Goal: Task Accomplishment & Management: Complete application form

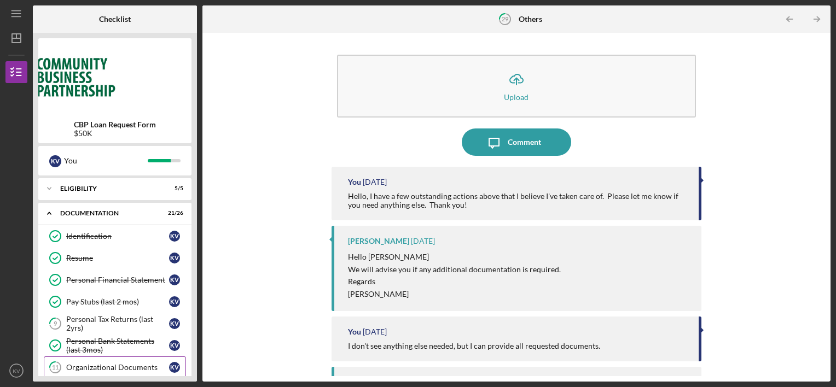
click at [103, 368] on div "Organizational Documents" at bounding box center [117, 367] width 103 height 9
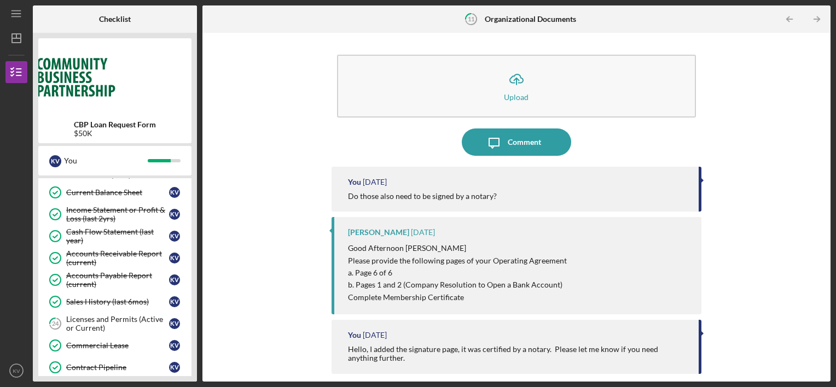
scroll to position [350, 0]
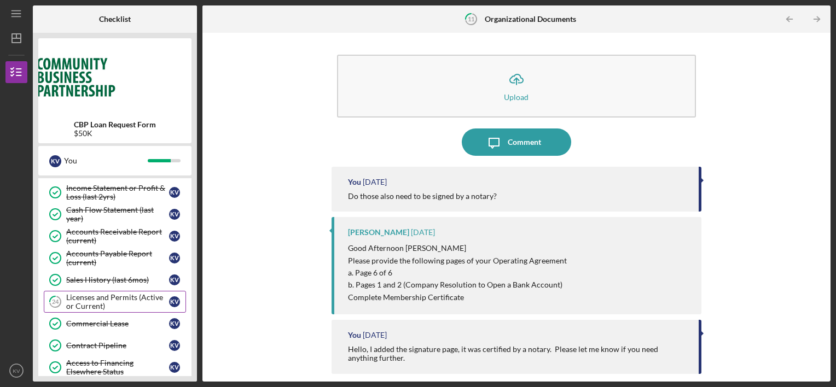
click at [111, 299] on div "Licenses and Permits (Active or Current)" at bounding box center [117, 302] width 103 height 18
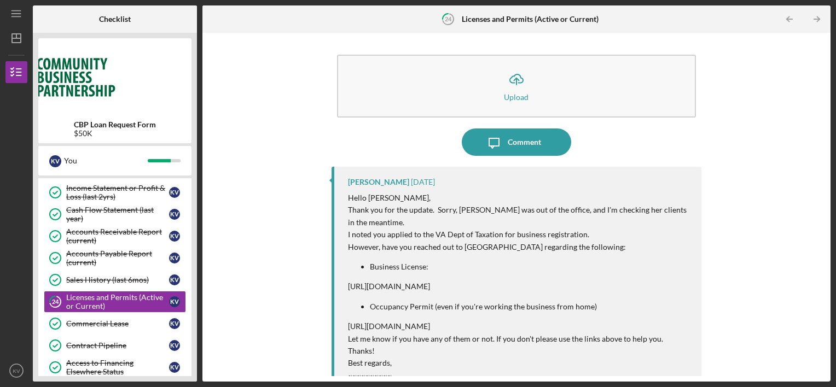
drag, startPoint x: 527, startPoint y: 288, endPoint x: 348, endPoint y: 289, distance: 178.9
click at [348, 289] on p "[URL][DOMAIN_NAME]" at bounding box center [519, 287] width 343 height 12
copy p "[URL][DOMAIN_NAME]"
click at [396, 24] on div at bounding box center [307, 18] width 210 height 27
drag, startPoint x: 490, startPoint y: 327, endPoint x: 345, endPoint y: 324, distance: 145.0
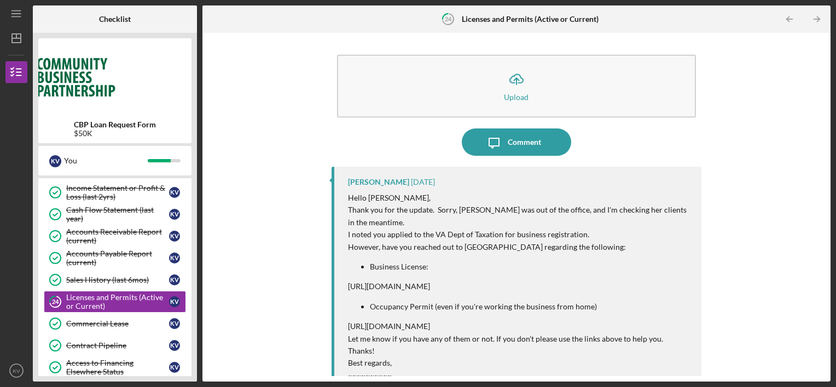
click at [345, 324] on div "[PERSON_NAME] [DATE] Hello [PERSON_NAME], Thank you for the update. Sorry, [PER…" at bounding box center [517, 323] width 370 height 312
copy p "[URL][DOMAIN_NAME]"
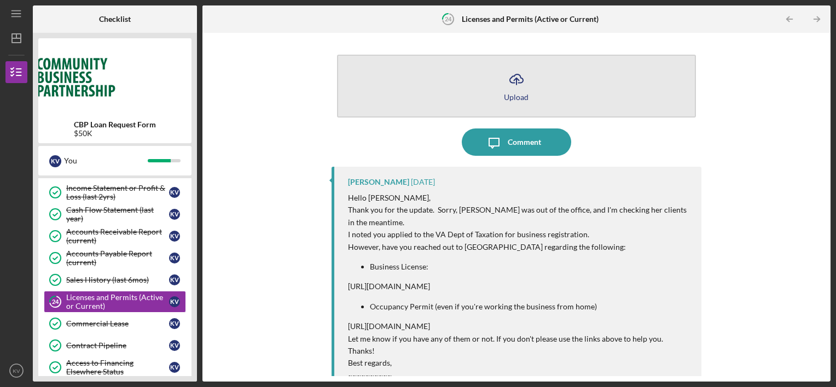
click at [519, 89] on icon "Icon/Upload" at bounding box center [516, 79] width 27 height 27
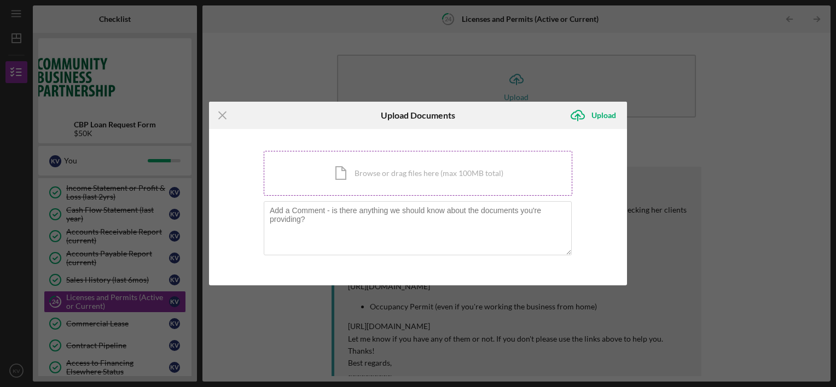
click at [364, 187] on div "Icon/Document Browse or drag files here (max 100MB total) Tap to choose files o…" at bounding box center [418, 173] width 309 height 45
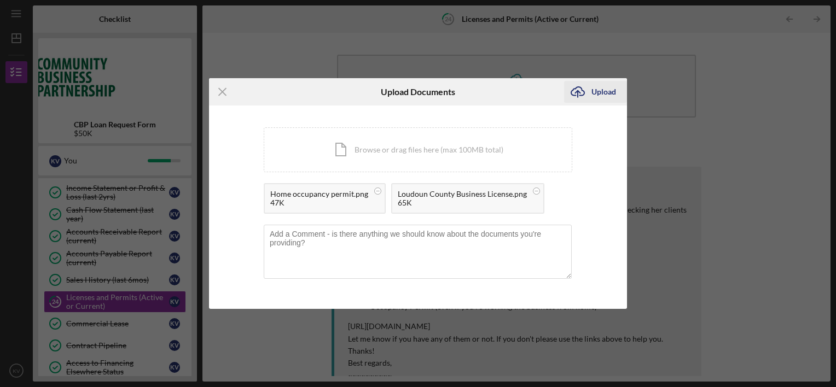
click at [597, 99] on div "Upload" at bounding box center [603, 92] width 25 height 22
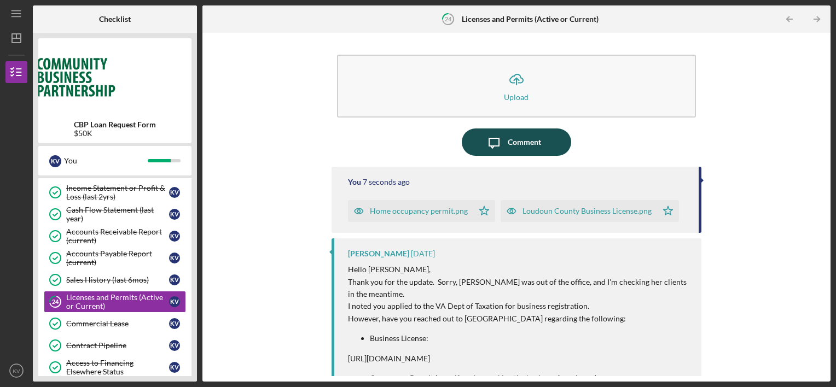
click at [556, 144] on button "Icon/Message Comment" at bounding box center [516, 142] width 109 height 27
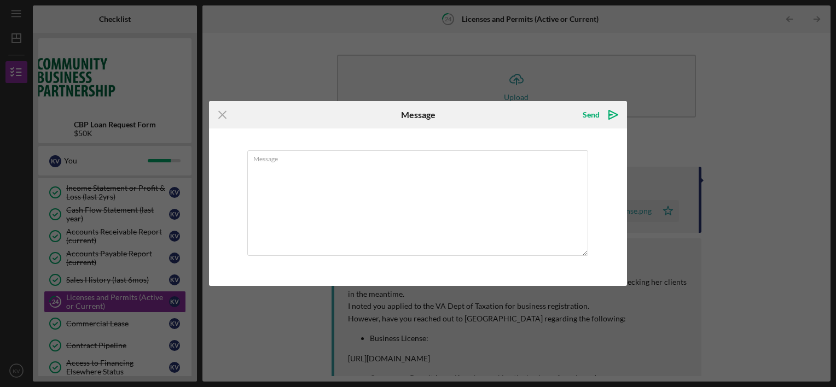
click at [556, 144] on div "Message" at bounding box center [418, 208] width 418 height 158
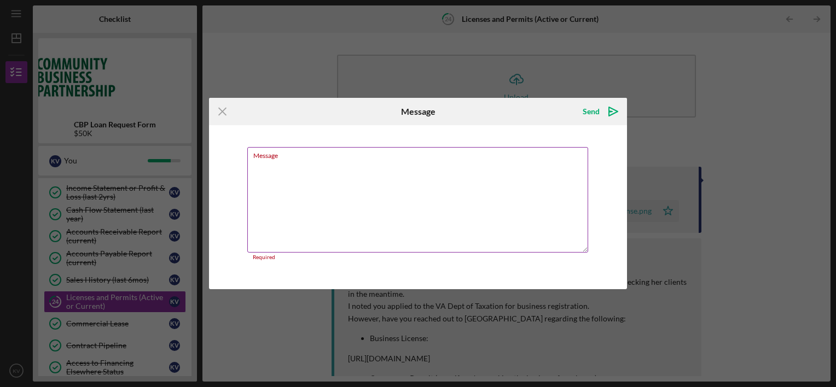
click at [536, 173] on textarea "Message" at bounding box center [417, 200] width 341 height 106
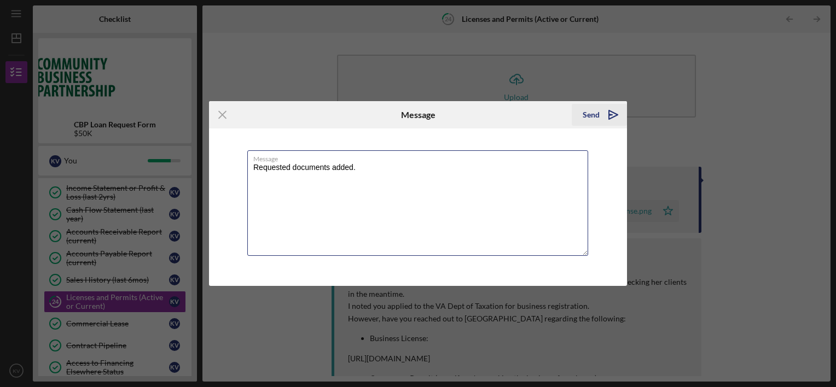
type textarea "Requested documents added."
click at [593, 114] on div "Send" at bounding box center [591, 115] width 17 height 22
